Goal: Navigation & Orientation: Find specific page/section

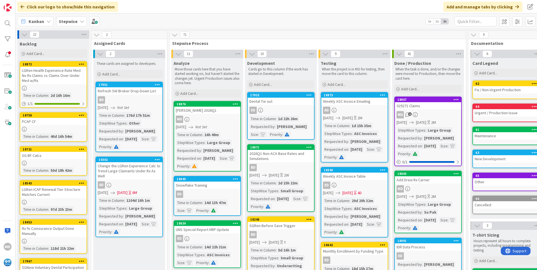
click at [430, 103] on div "029271 Claims" at bounding box center [428, 105] width 66 height 7
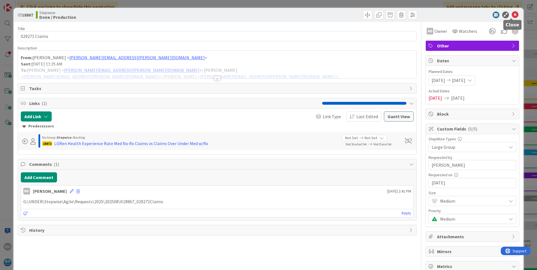
click at [512, 13] on icon at bounding box center [515, 15] width 7 height 7
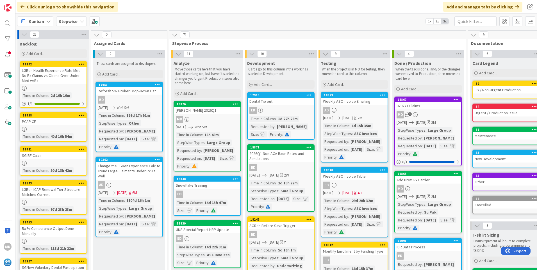
click at [60, 77] on div "LGRen Health Experience Rate Med No Rx Claims vs Claims Over Under Med w/Rx" at bounding box center [53, 75] width 66 height 17
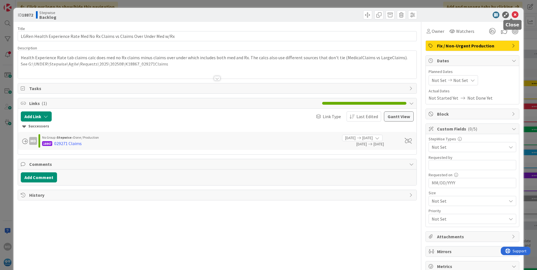
click at [512, 16] on icon at bounding box center [515, 15] width 7 height 7
